Goal: Task Accomplishment & Management: Manage account settings

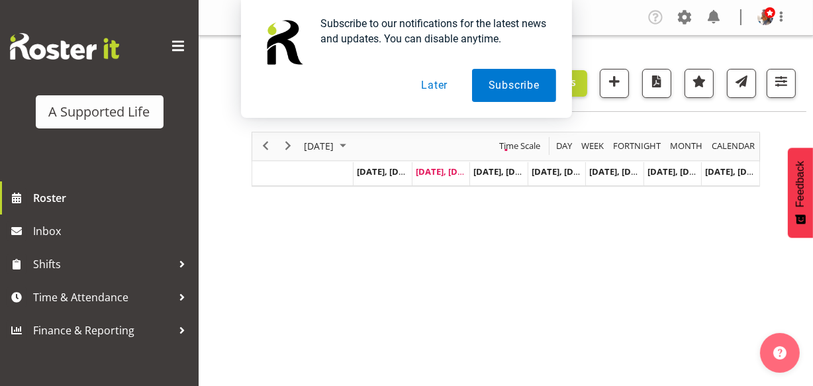
click at [437, 85] on button "Later" at bounding box center [435, 85] width 60 height 33
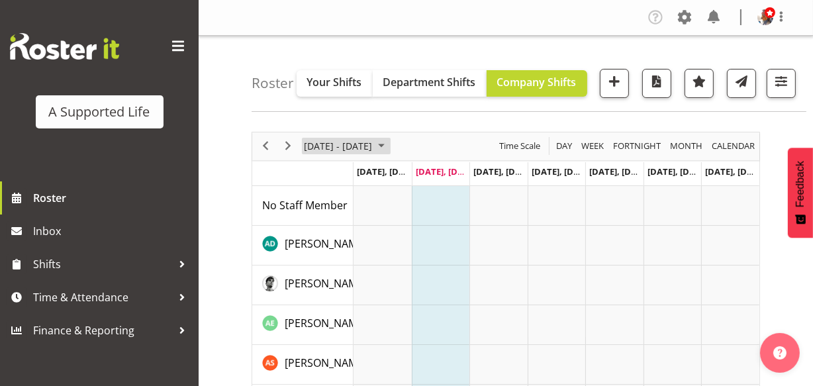
click at [327, 154] on span "[DATE] - [DATE]" at bounding box center [338, 146] width 71 height 17
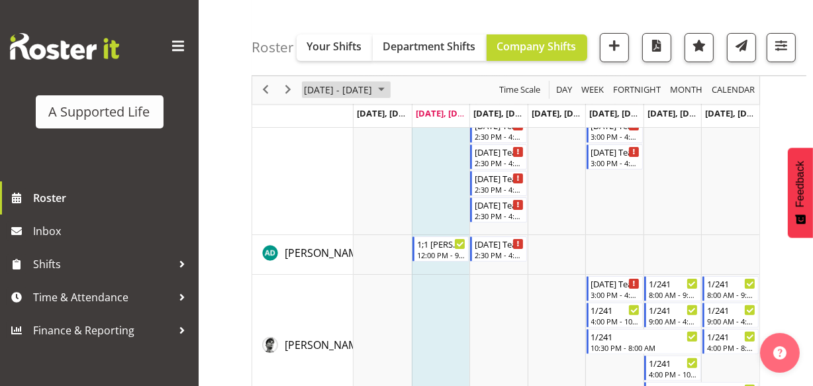
scroll to position [228, 0]
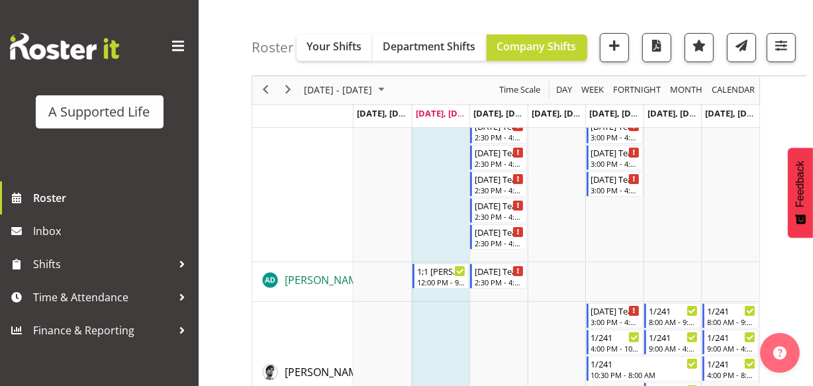
click at [317, 287] on span "[PERSON_NAME]" at bounding box center [326, 280] width 82 height 15
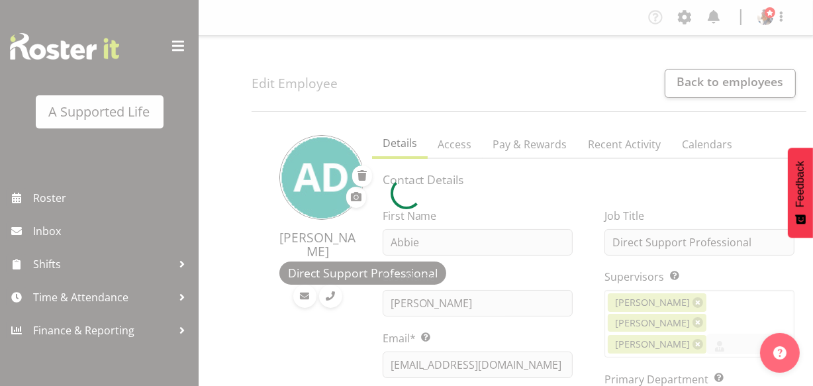
select select
click at [587, 36] on div at bounding box center [406, 193] width 813 height 386
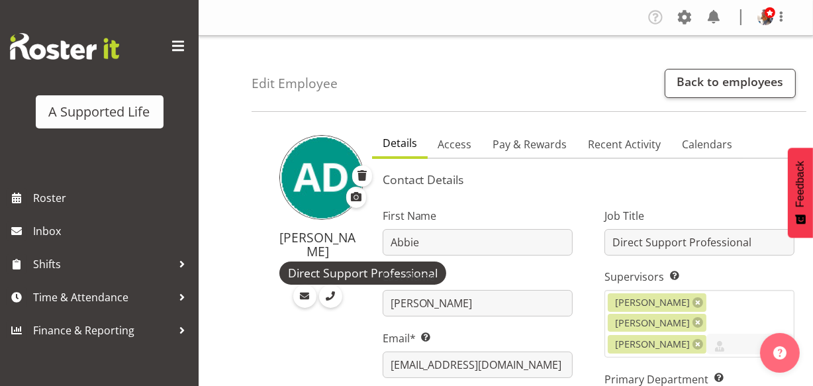
select select "1200"
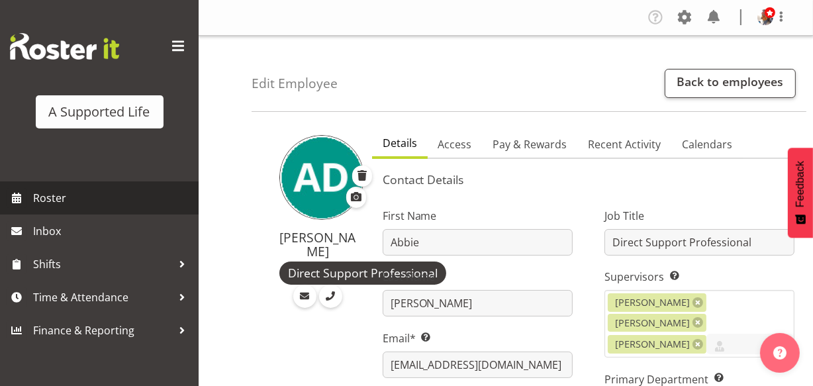
click at [52, 198] on span "Roster" at bounding box center [112, 198] width 159 height 20
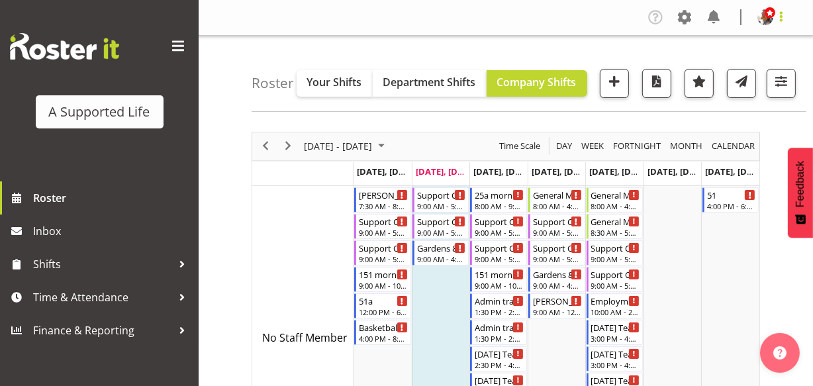
click at [779, 15] on span at bounding box center [782, 17] width 16 height 16
click at [703, 66] on link "Log Out" at bounding box center [725, 70] width 127 height 24
